Goal: Task Accomplishment & Management: Manage account settings

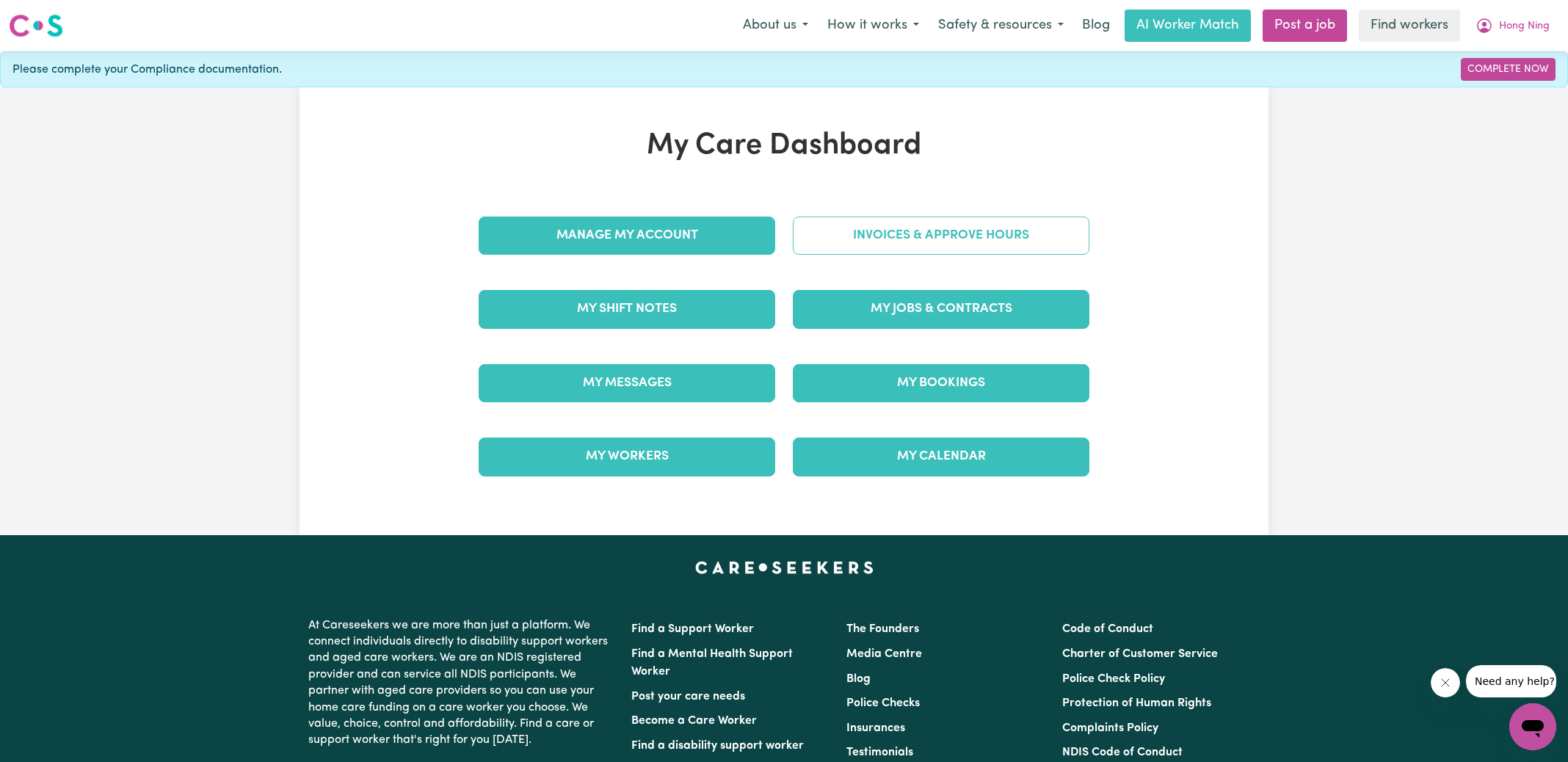
click at [860, 231] on link "Invoices & Approve Hours" at bounding box center [941, 235] width 297 height 38
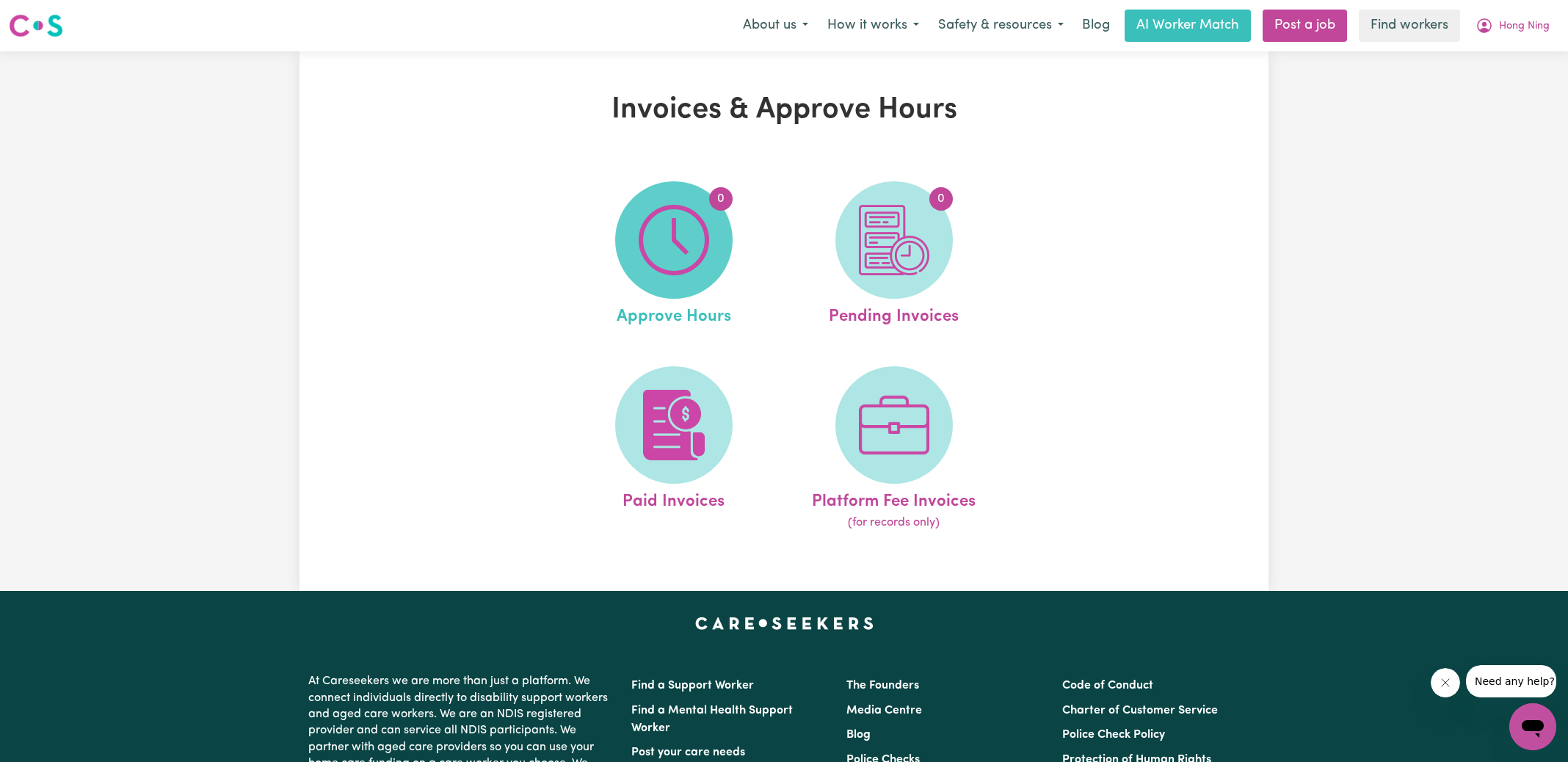
click at [691, 260] on img at bounding box center [673, 240] width 71 height 71
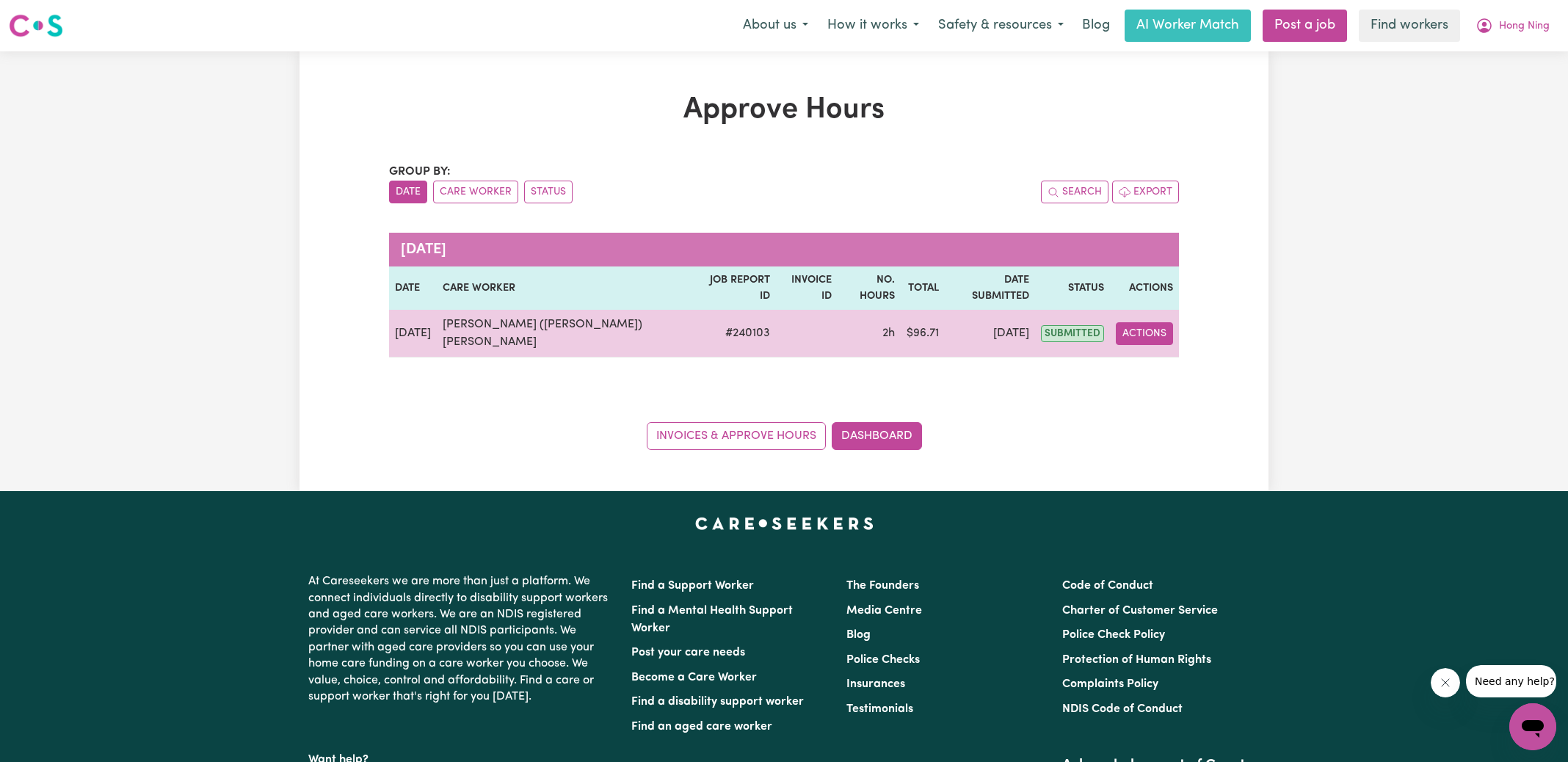
click at [1151, 322] on button "Actions" at bounding box center [1144, 333] width 57 height 23
click at [1155, 352] on link "View Job Report" at bounding box center [1180, 367] width 126 height 29
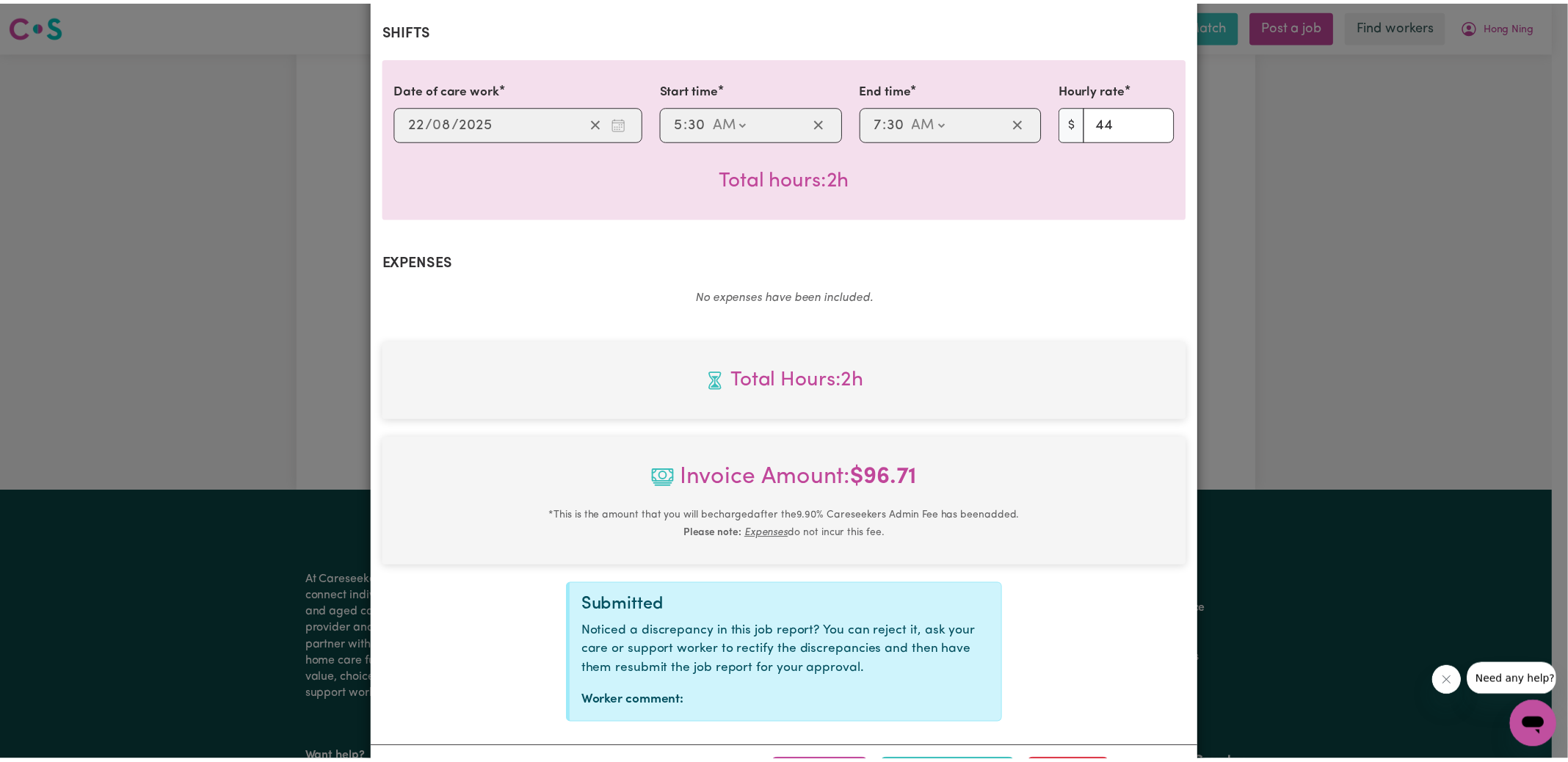
scroll to position [387, 0]
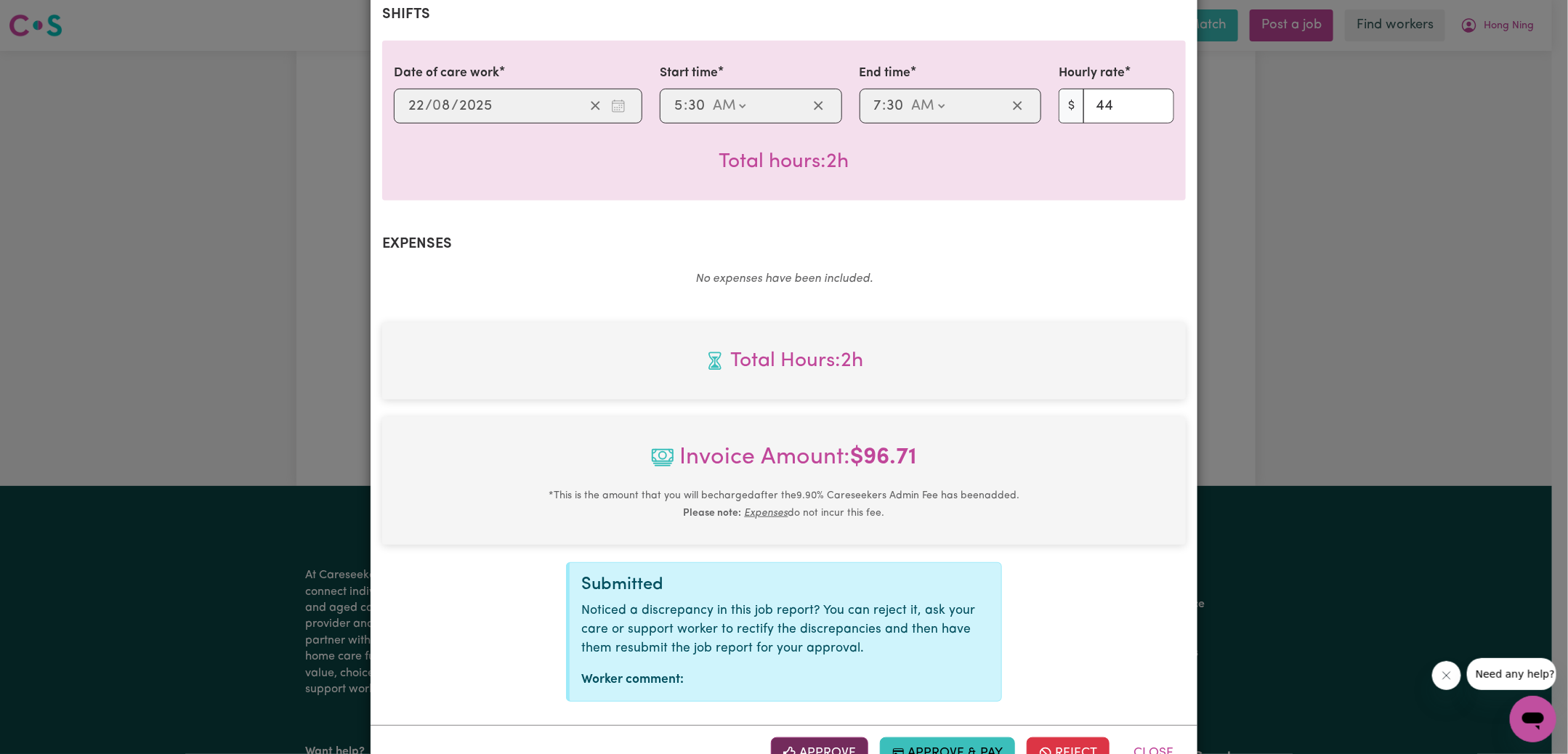
click at [834, 737] on button "Approve" at bounding box center [820, 753] width 98 height 32
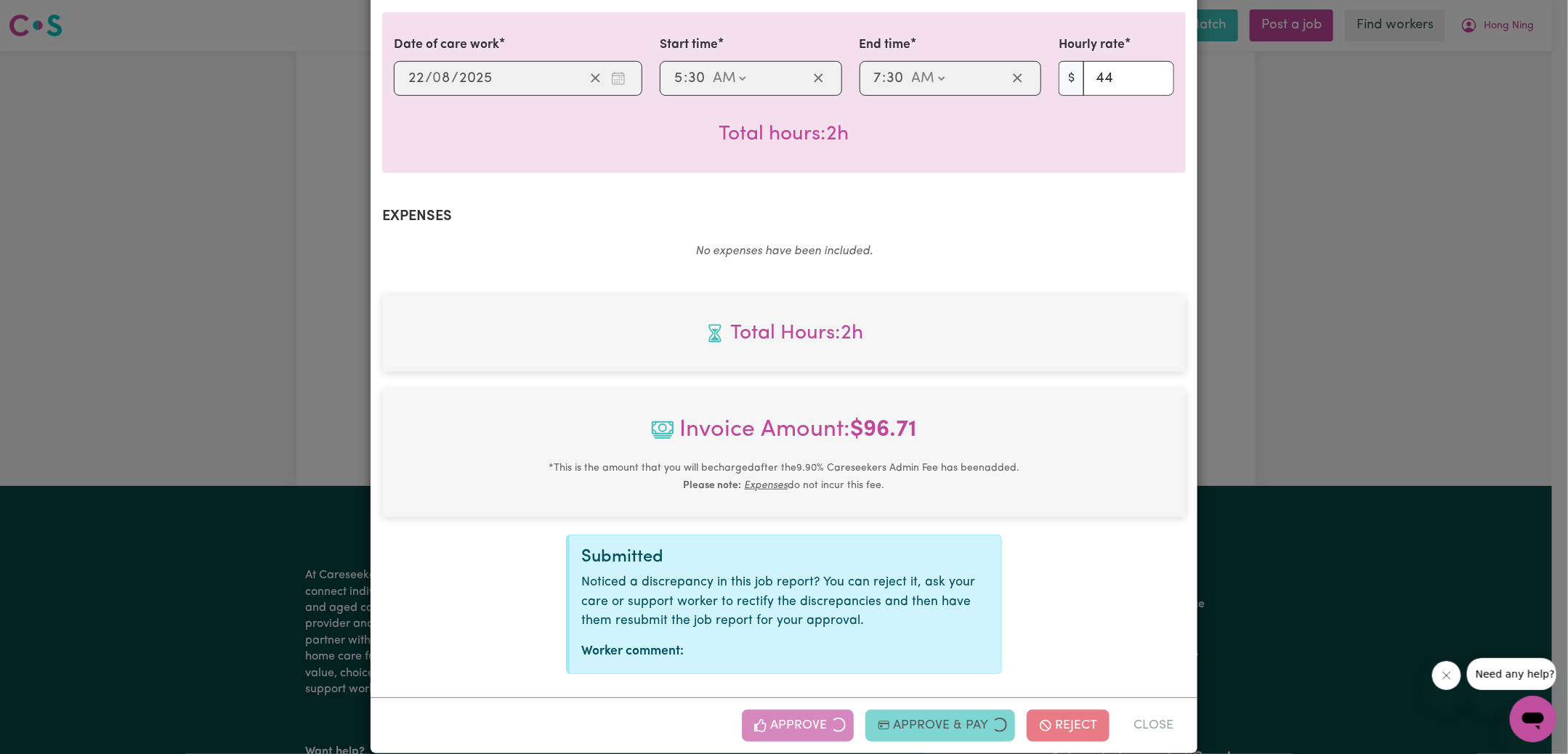
click at [1318, 374] on div "Job Report # 240103 - [PERSON_NAME] ([PERSON_NAME]) [PERSON_NAME] Summary Job r…" at bounding box center [784, 377] width 1568 height 754
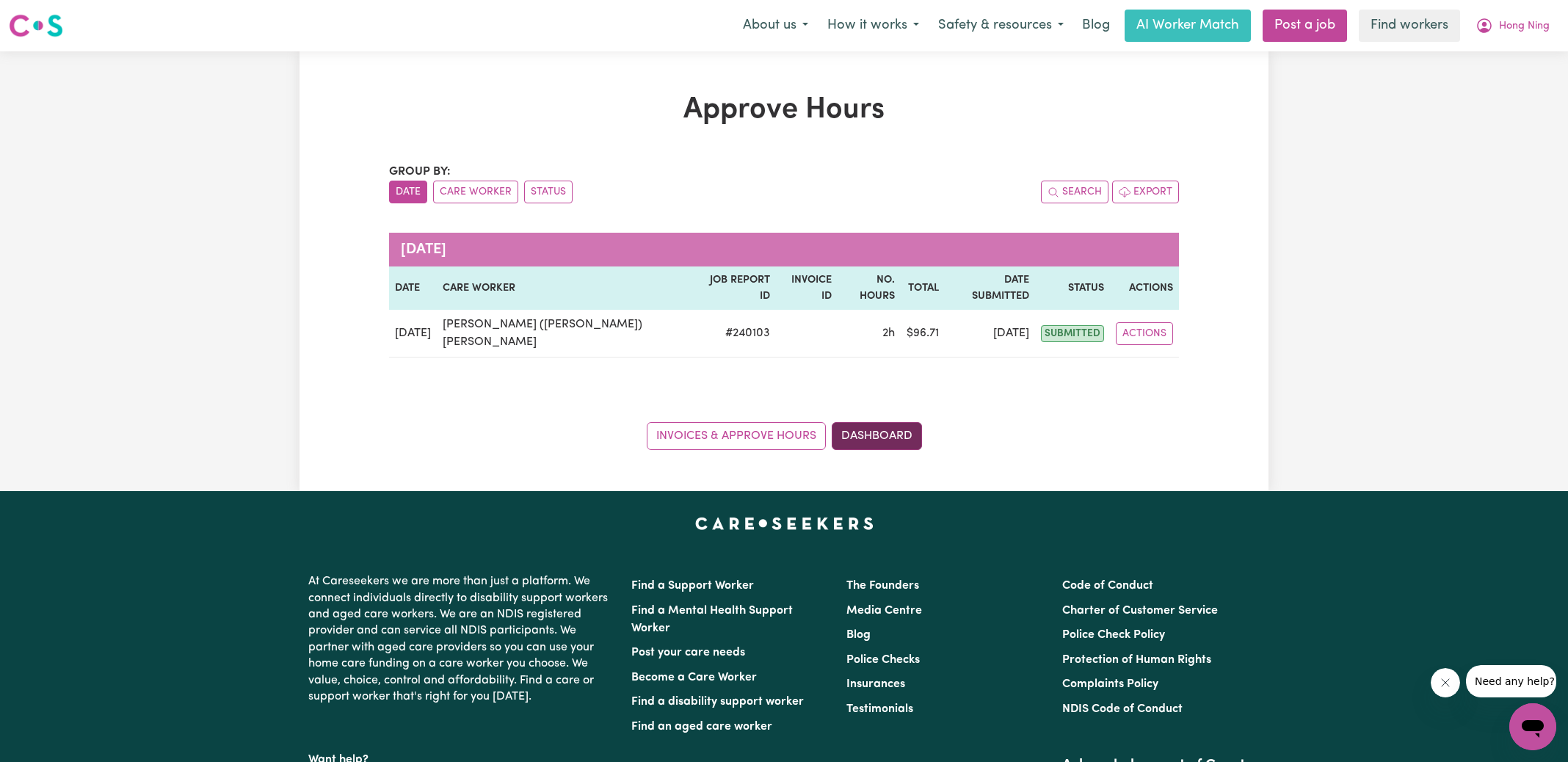
click at [890, 422] on link "Dashboard" at bounding box center [877, 436] width 91 height 28
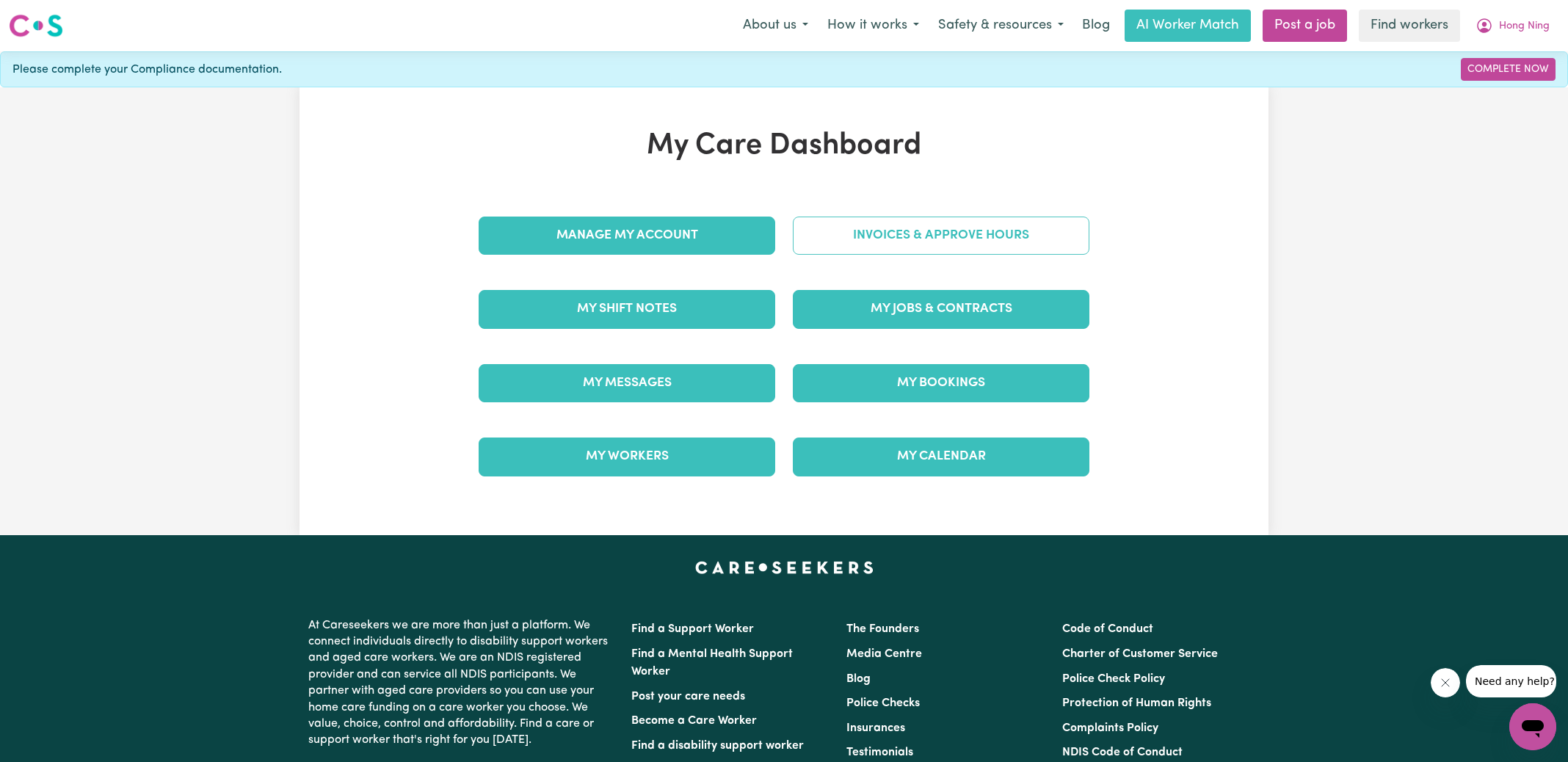
click at [894, 231] on link "Invoices & Approve Hours" at bounding box center [941, 235] width 297 height 38
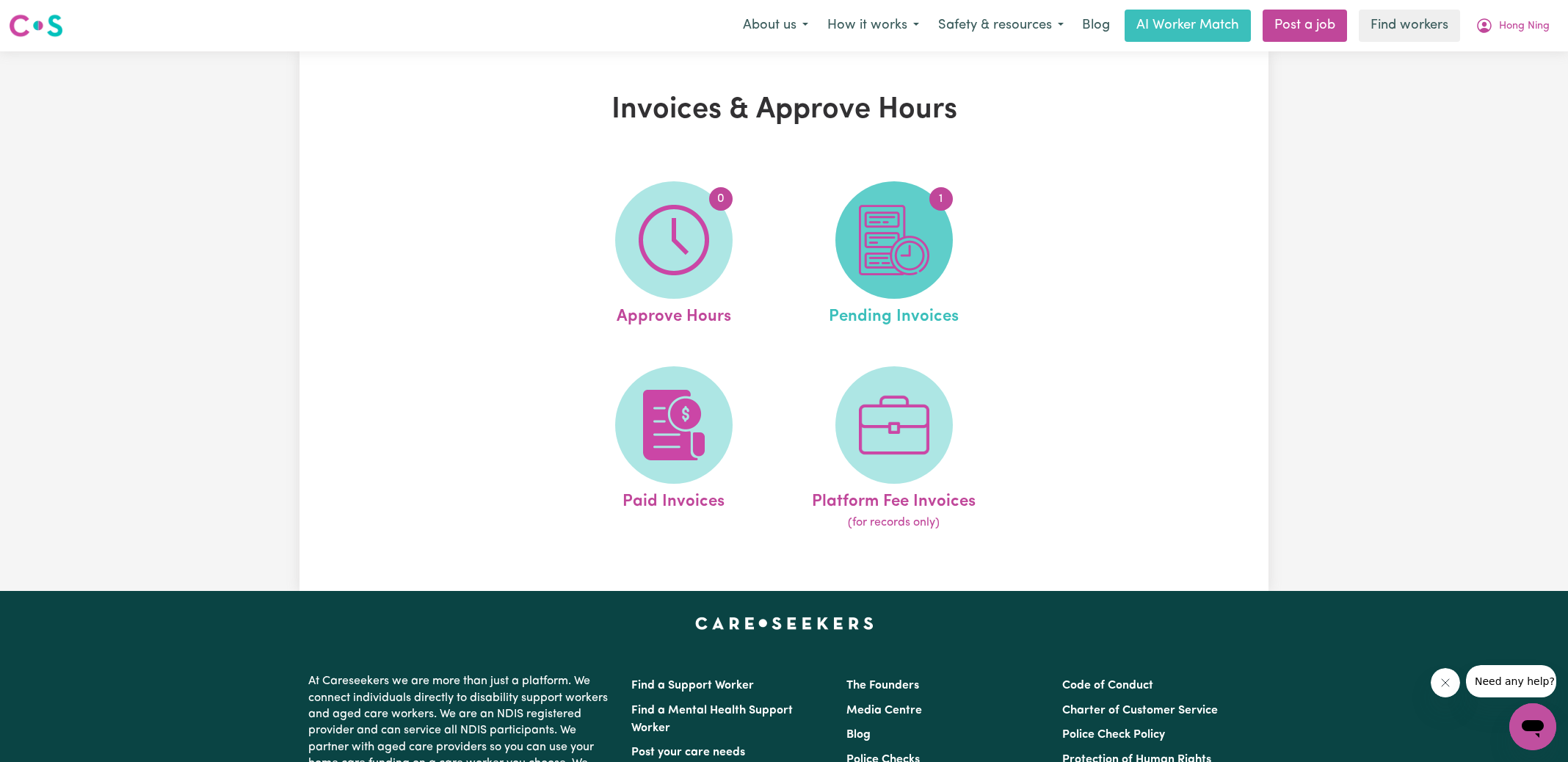
click at [914, 229] on img at bounding box center [894, 240] width 71 height 71
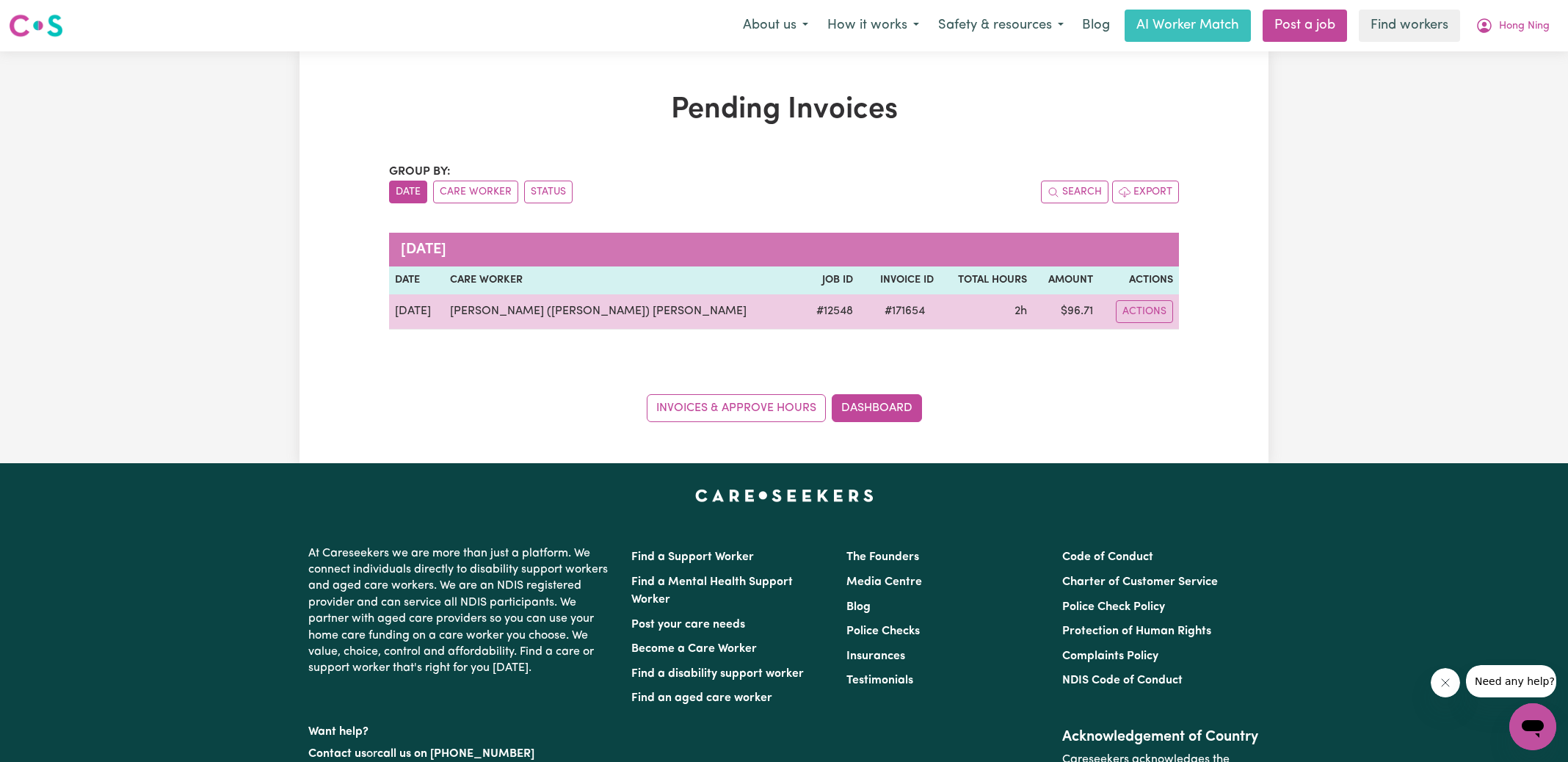
click at [885, 309] on span "# 171654" at bounding box center [904, 311] width 58 height 17
click at [885, 311] on span "# 171654" at bounding box center [904, 311] width 58 height 17
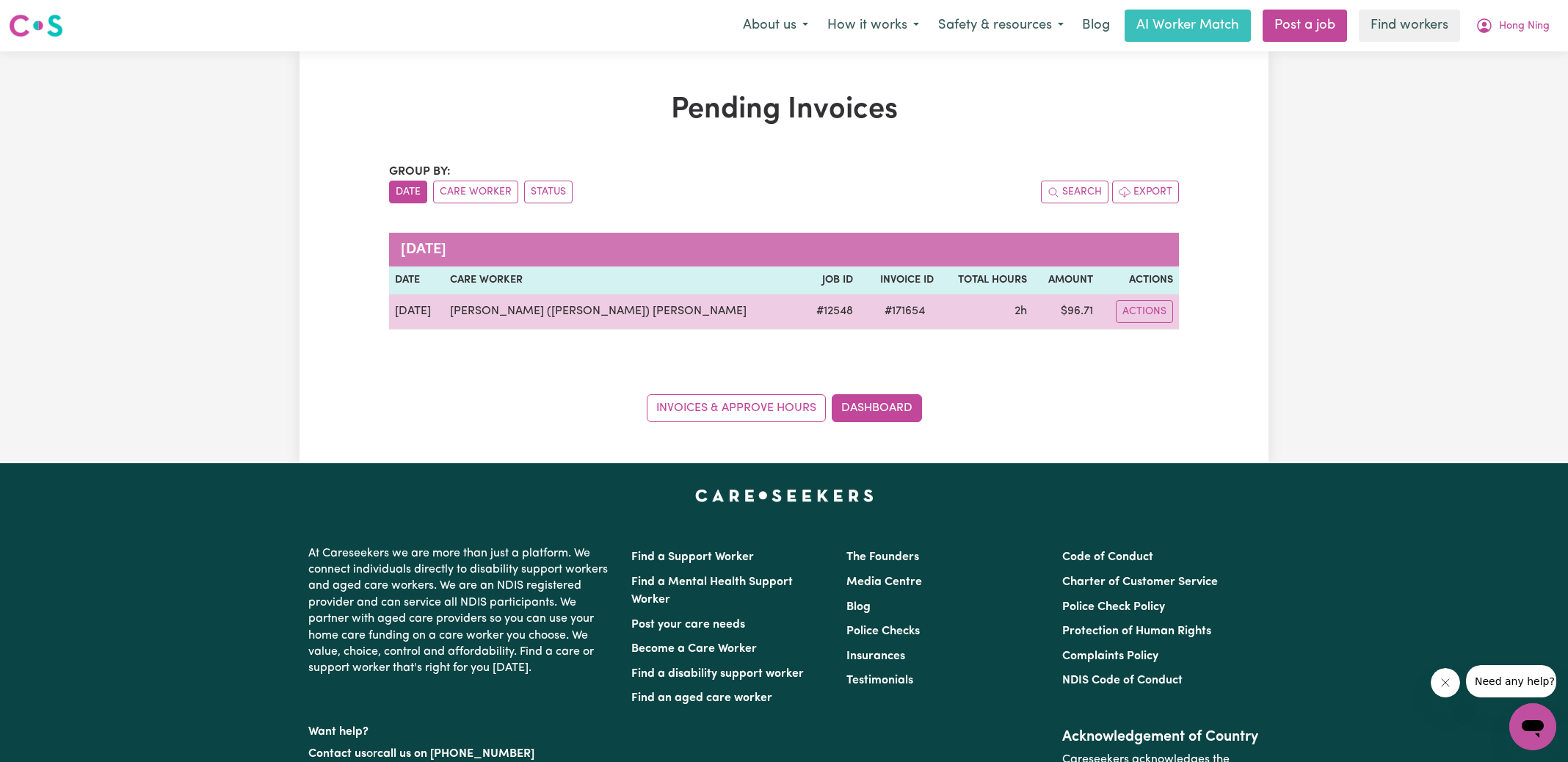
click at [1079, 305] on td "$ 96.71" at bounding box center [1065, 312] width 65 height 35
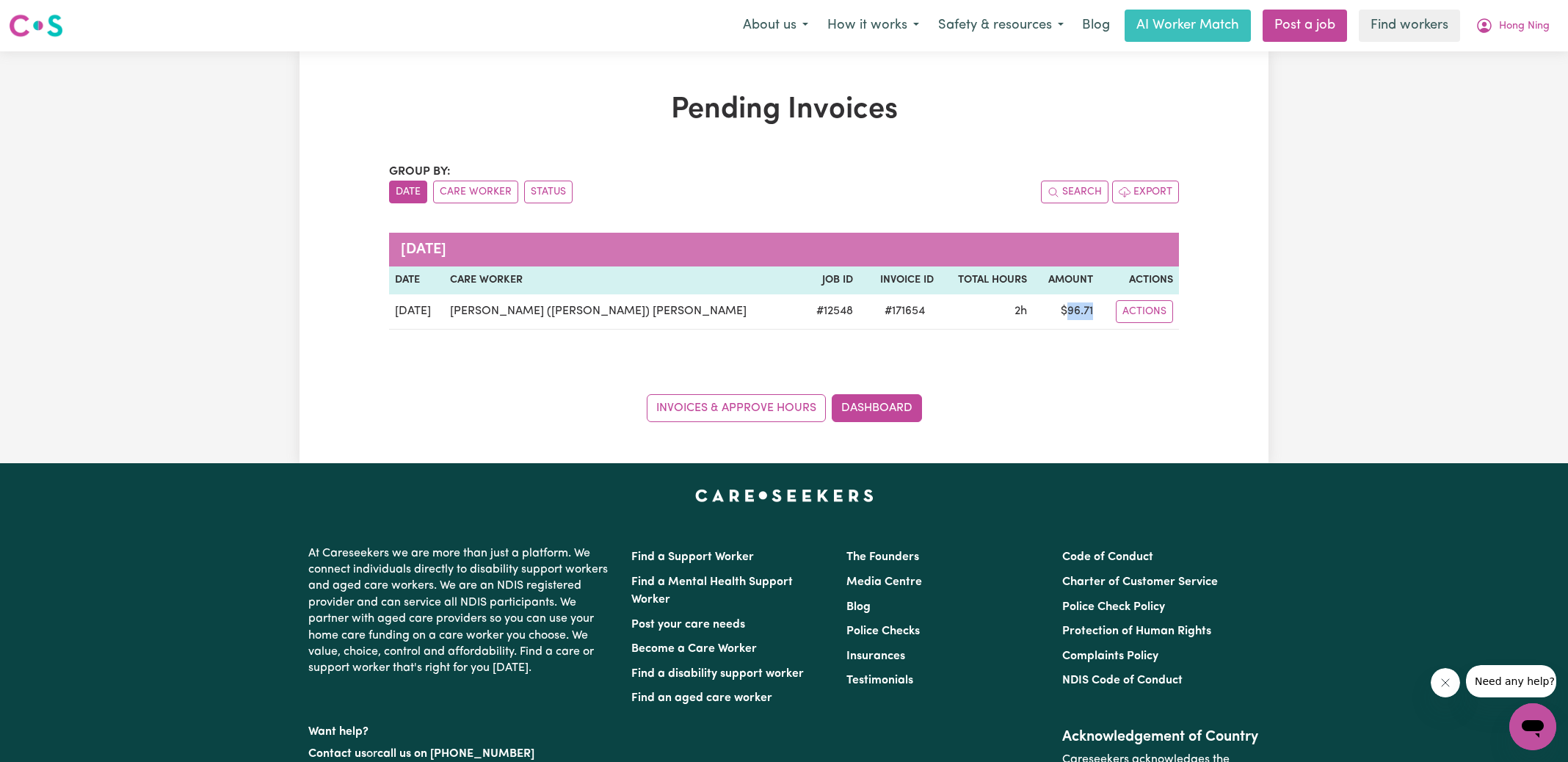
copy td "96.71"
click at [1505, 33] on span "Hong Ning" at bounding box center [1524, 26] width 51 height 16
click at [1500, 80] on link "Logout" at bounding box center [1500, 84] width 116 height 28
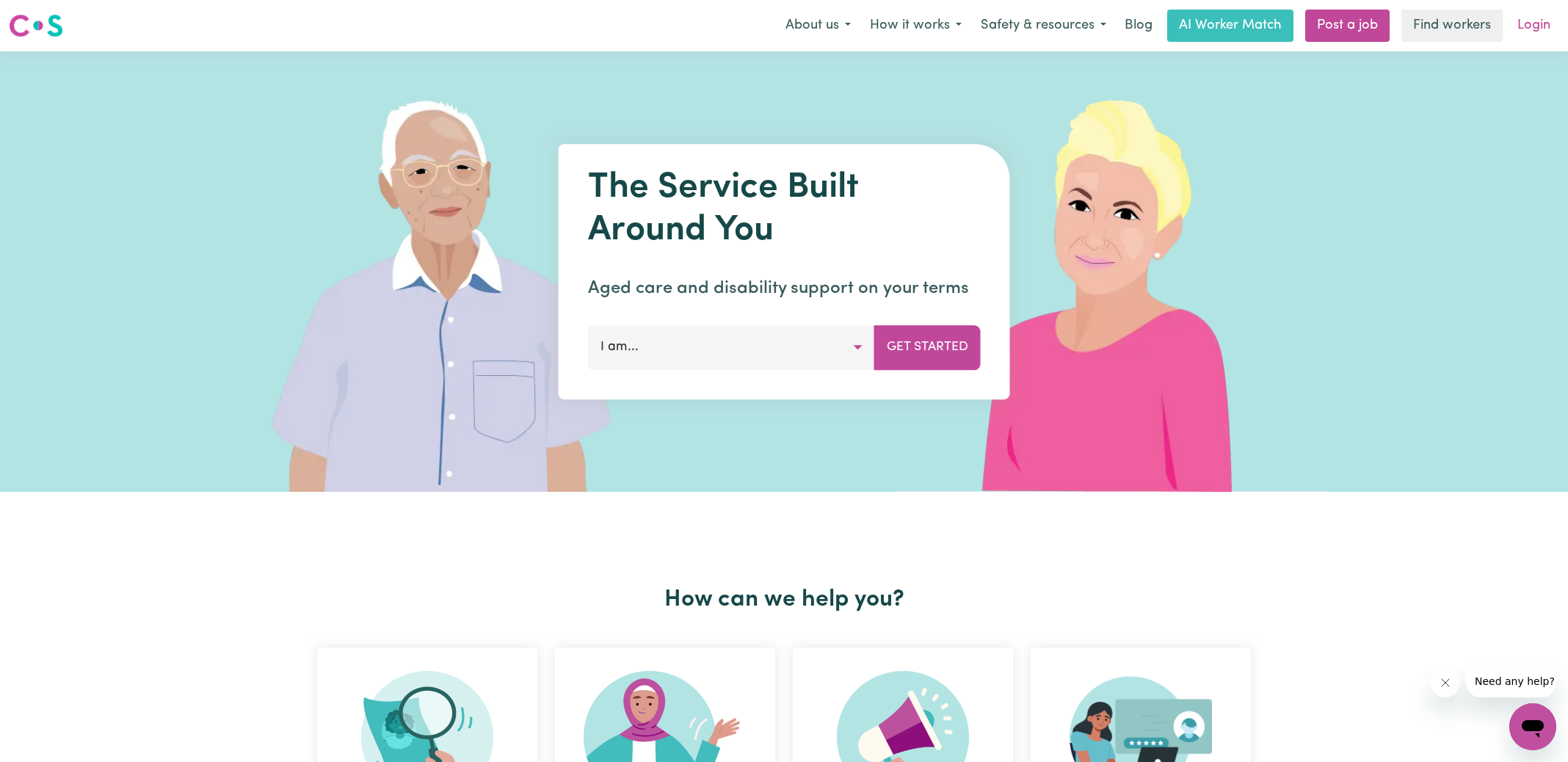
click at [1534, 33] on link "Login" at bounding box center [1534, 25] width 51 height 33
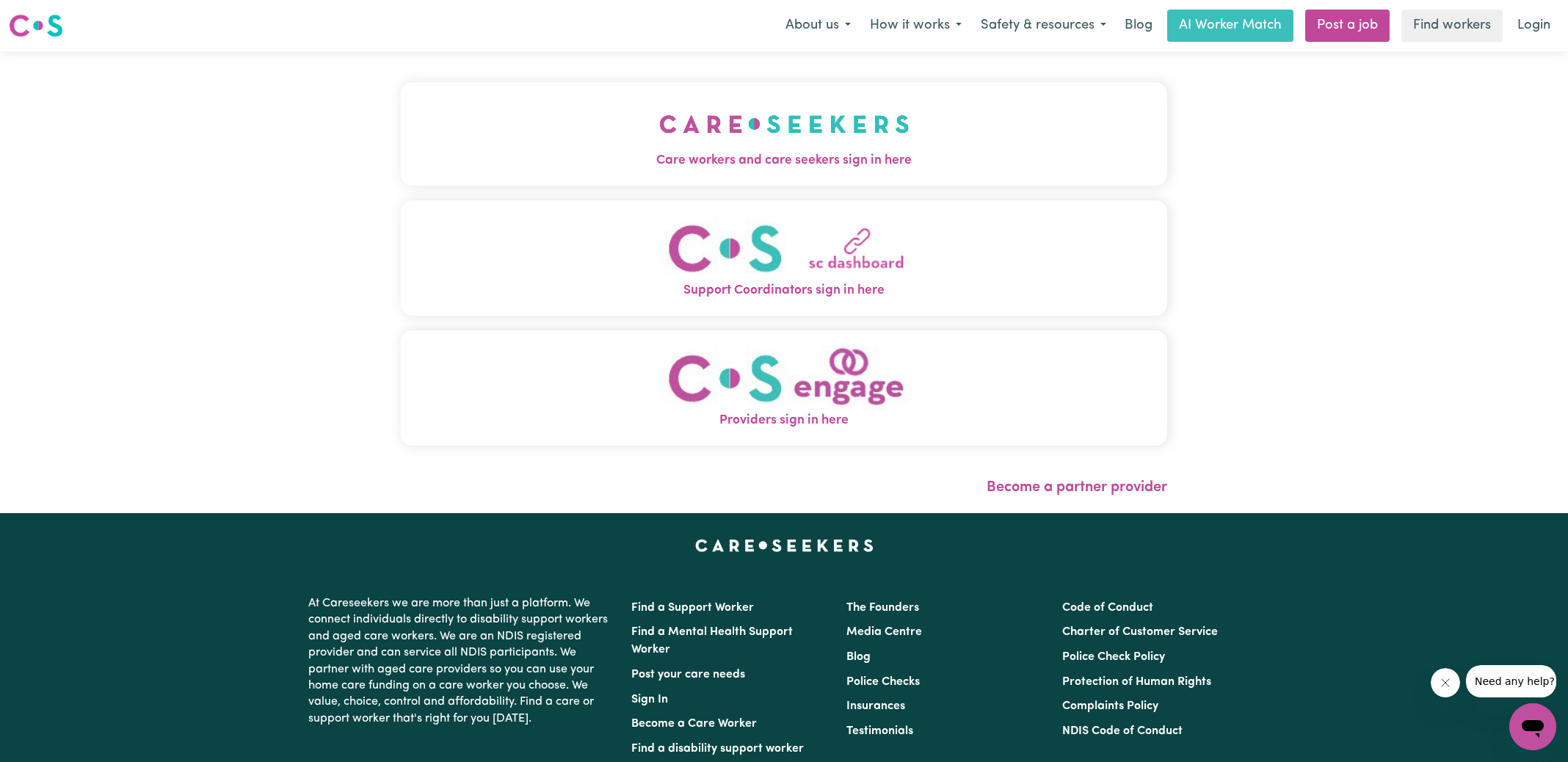
click at [716, 122] on img "Care workers and care seekers sign in here" at bounding box center [784, 124] width 250 height 54
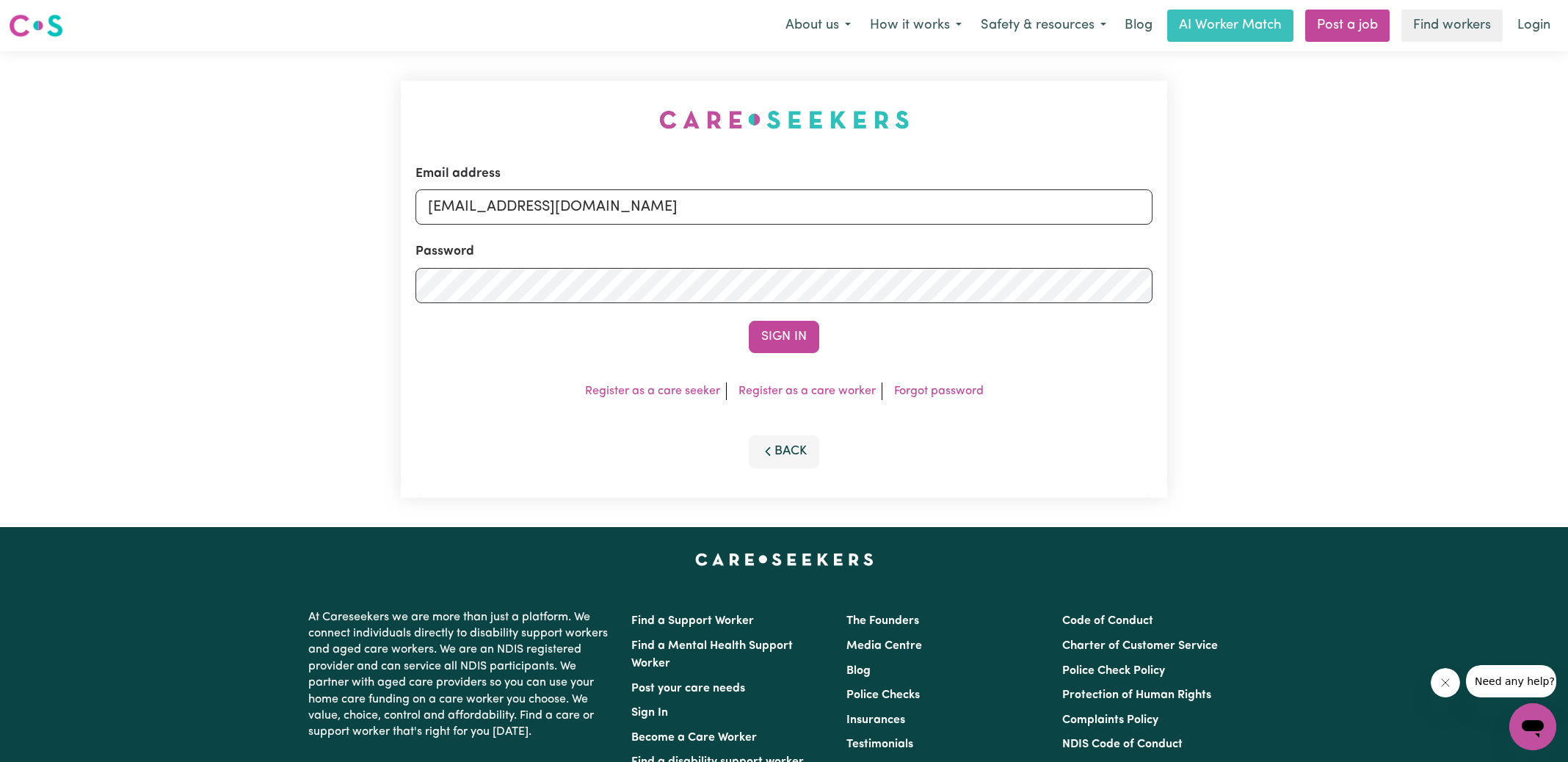
click at [483, 68] on div "Email address [EMAIL_ADDRESS][DOMAIN_NAME] Password Sign In Register as a care …" at bounding box center [784, 290] width 784 height 476
drag, startPoint x: 504, startPoint y: 204, endPoint x: 1423, endPoint y: 249, distance: 920.1
click at [1423, 249] on div "Email address [EMAIL_ADDRESS][DOMAIN_NAME] Password Sign In Register as a care …" at bounding box center [784, 290] width 1568 height 476
type input "[EMAIL_ADDRESS][DOMAIN_NAME]"
click at [749, 321] on button "Sign In" at bounding box center [784, 336] width 71 height 33
